Goal: Find specific page/section: Find specific page/section

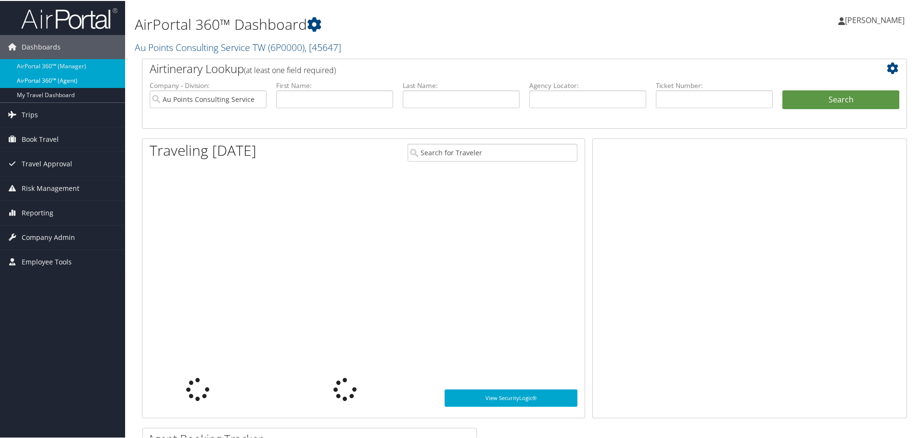
click at [69, 80] on link "AirPortal 360™ (Agent)" at bounding box center [62, 80] width 125 height 14
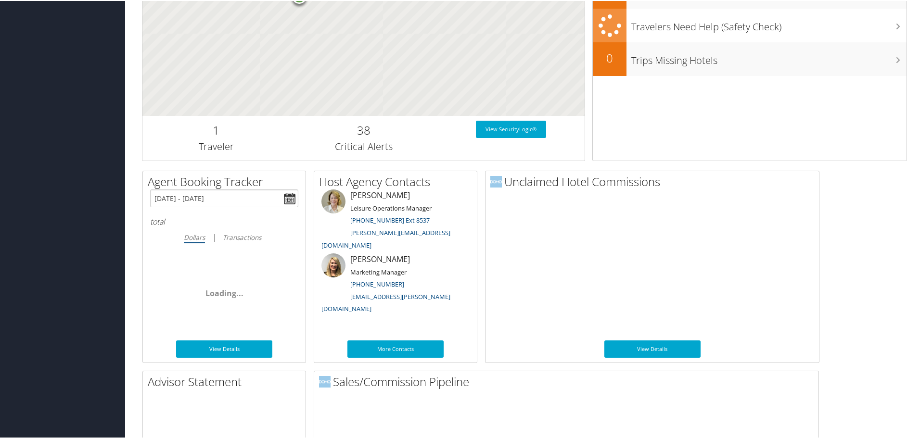
scroll to position [469, 0]
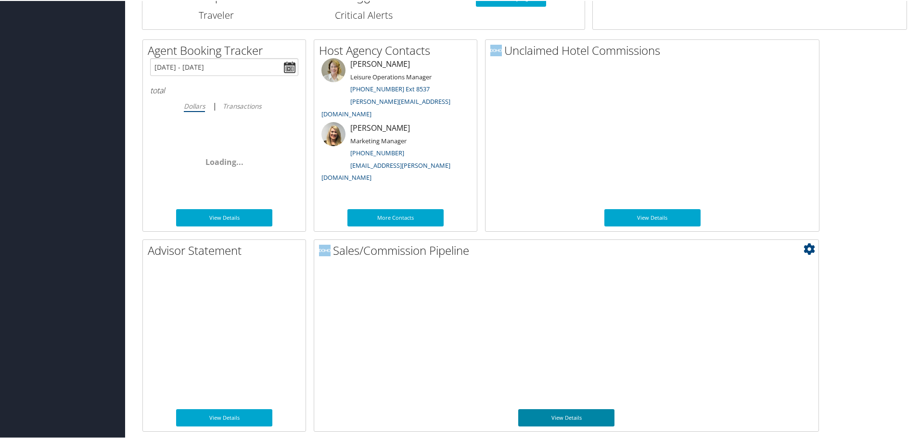
click at [570, 412] on link "View Details" at bounding box center [566, 416] width 96 height 17
